Goal: Navigation & Orientation: Find specific page/section

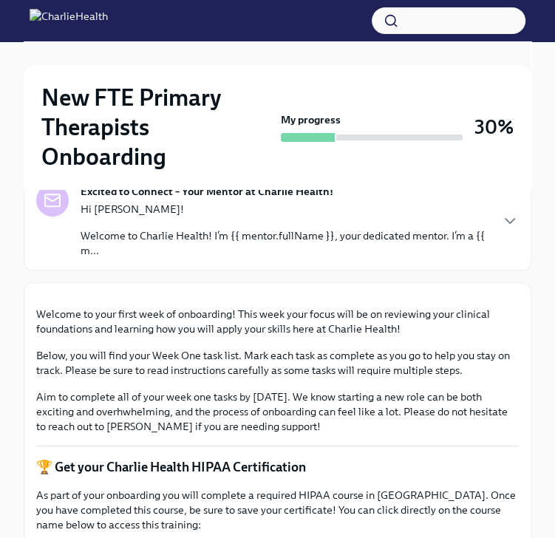
scroll to position [222, 0]
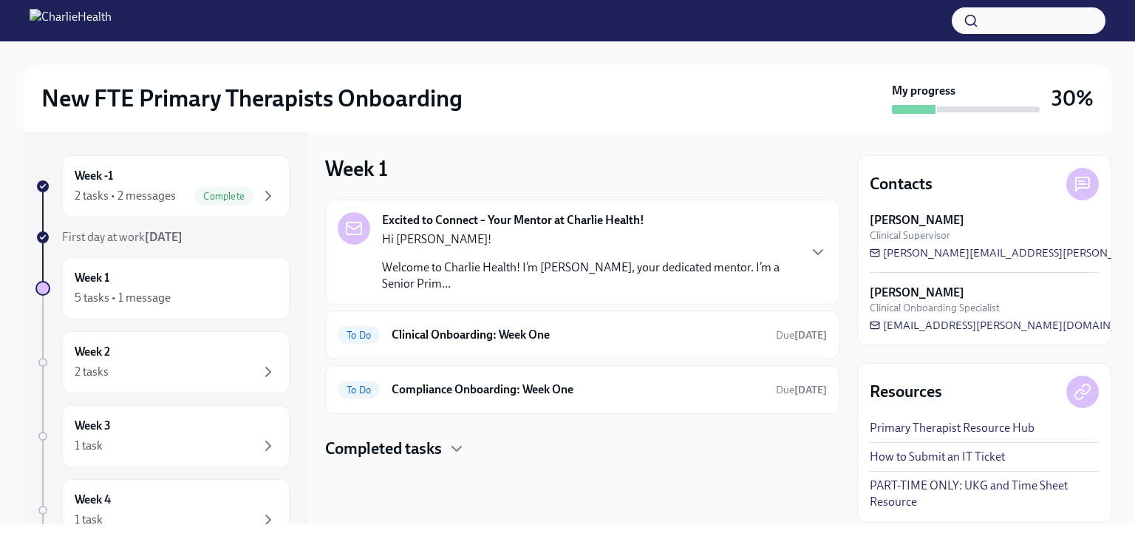
click at [516, 249] on div "Hi [PERSON_NAME]! Welcome to Charlie Health! I’m [PERSON_NAME], your dedicated …" at bounding box center [589, 261] width 415 height 61
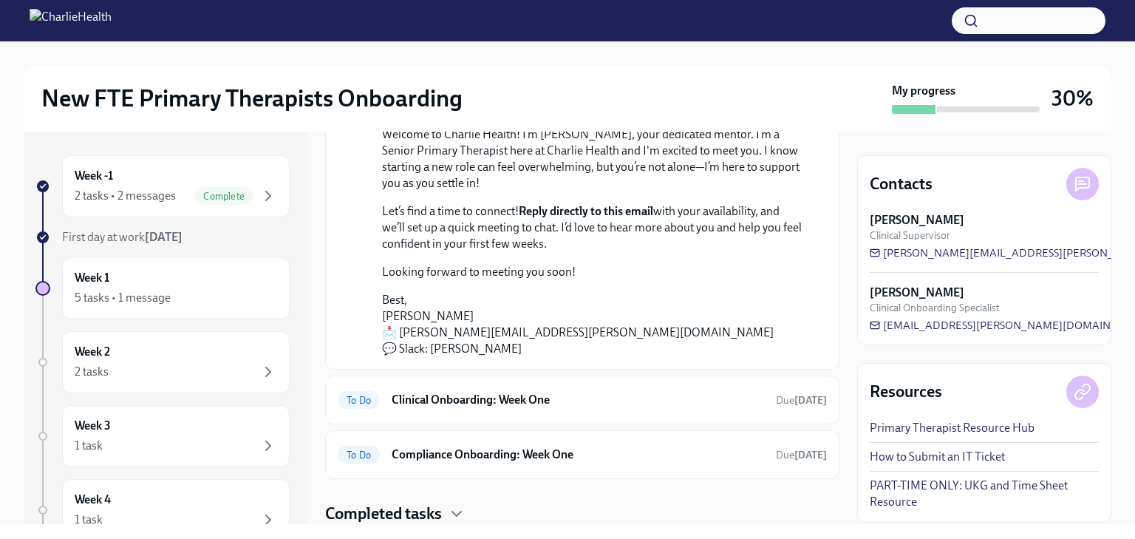
scroll to position [225, 0]
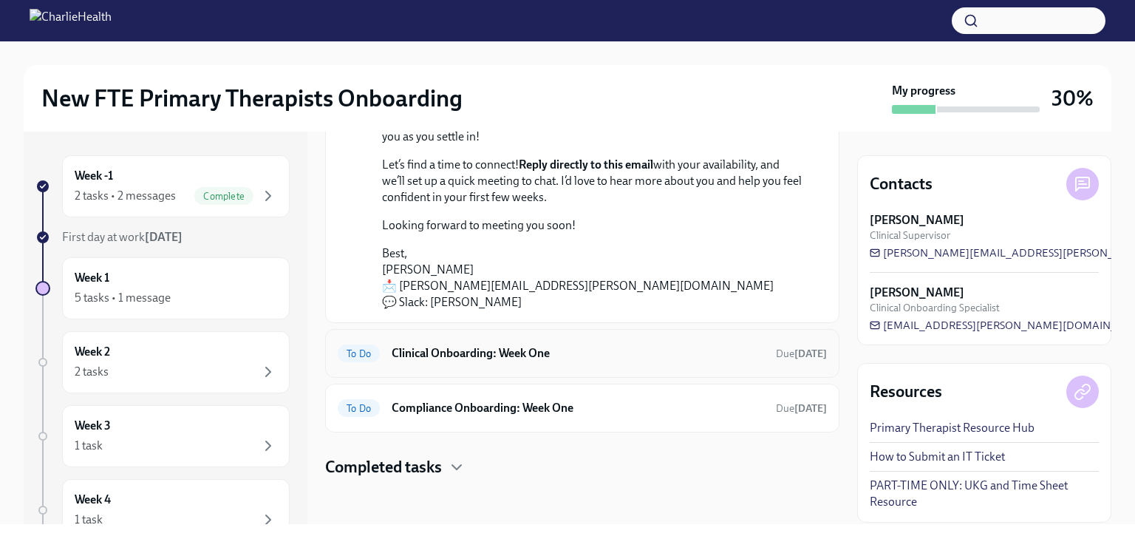
click at [522, 358] on h6 "Clinical Onboarding: Week One" at bounding box center [578, 353] width 372 height 16
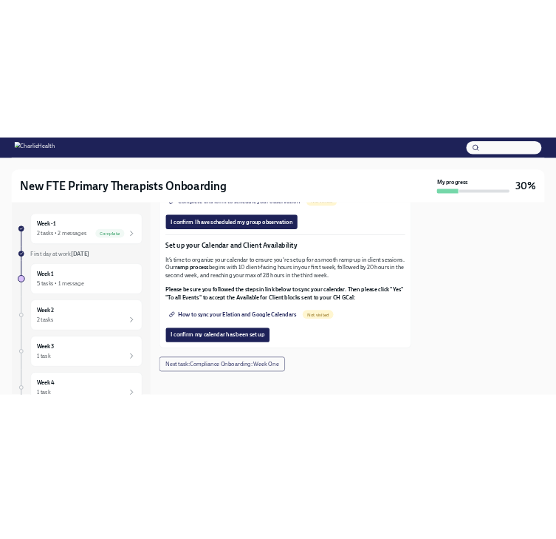
scroll to position [2388, 0]
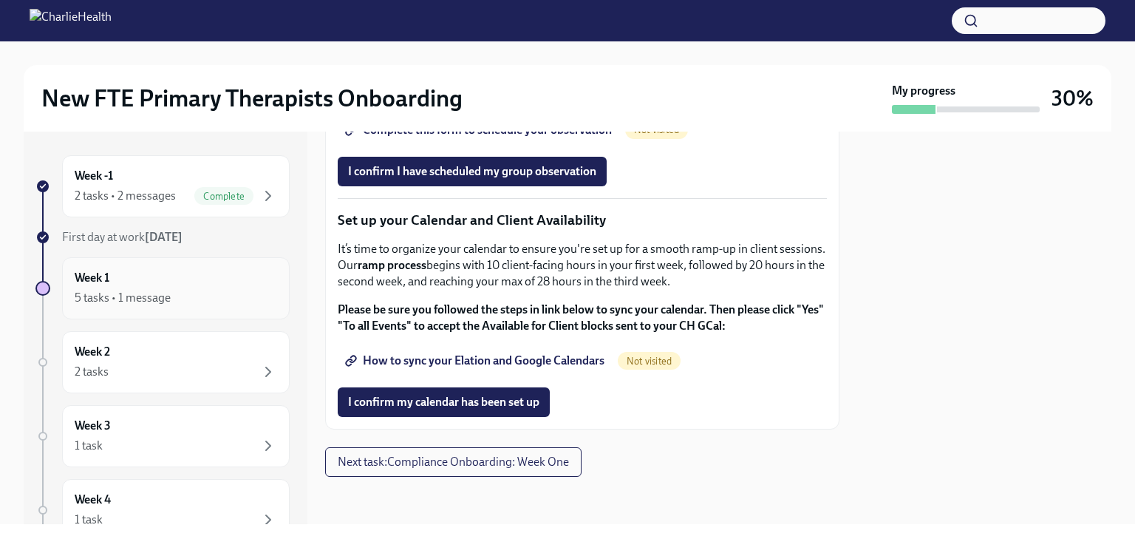
click at [138, 304] on div "5 tasks • 1 message" at bounding box center [123, 298] width 96 height 16
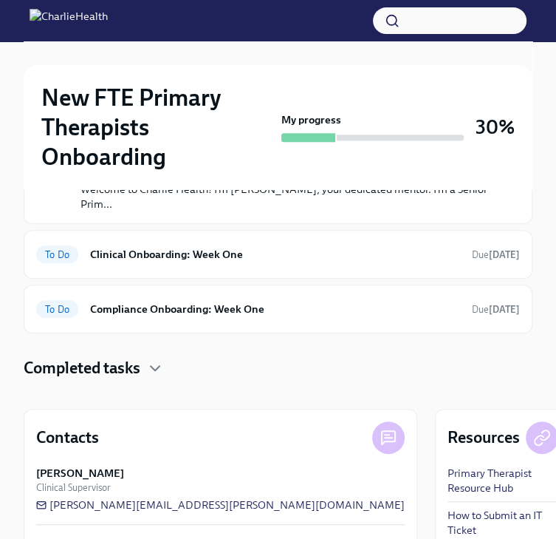
scroll to position [302, 0]
